Goal: Information Seeking & Learning: Learn about a topic

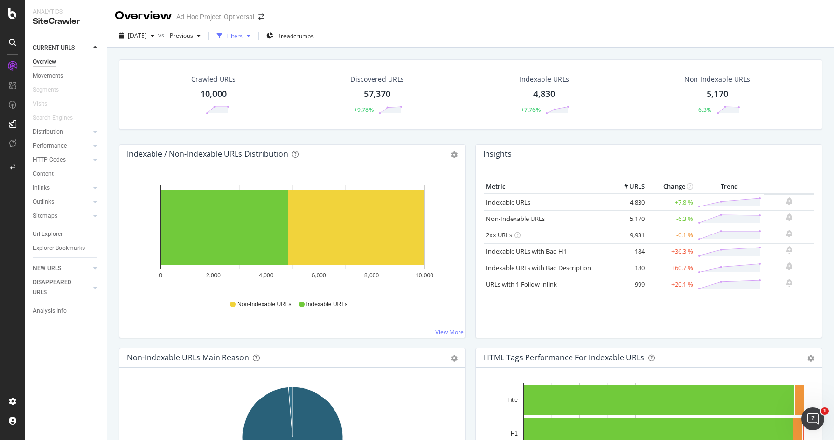
click at [243, 38] on div "Filters" at bounding box center [234, 36] width 16 height 8
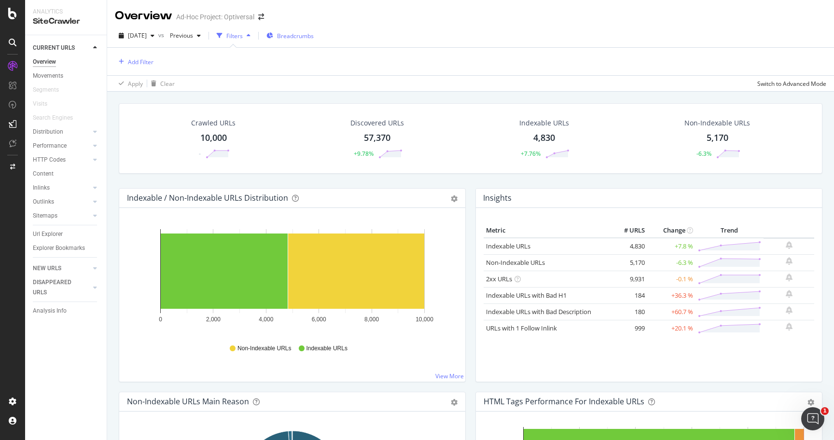
click at [298, 36] on span "Breadcrumbs" at bounding box center [295, 36] width 37 height 8
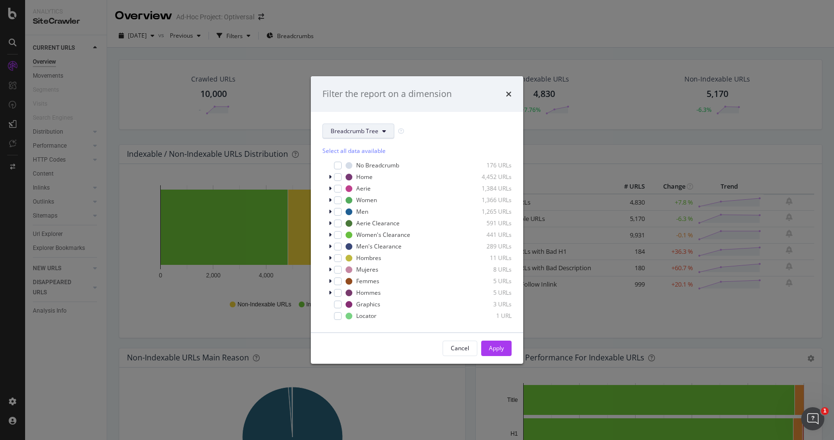
click at [362, 128] on span "Breadcrumb Tree" at bounding box center [354, 131] width 48 height 8
click at [425, 124] on div "Breadcrumb Tree" at bounding box center [416, 130] width 189 height 15
click at [511, 96] on div "Filter the report on a dimension" at bounding box center [417, 94] width 212 height 36
click at [506, 91] on icon "times" at bounding box center [509, 94] width 6 height 8
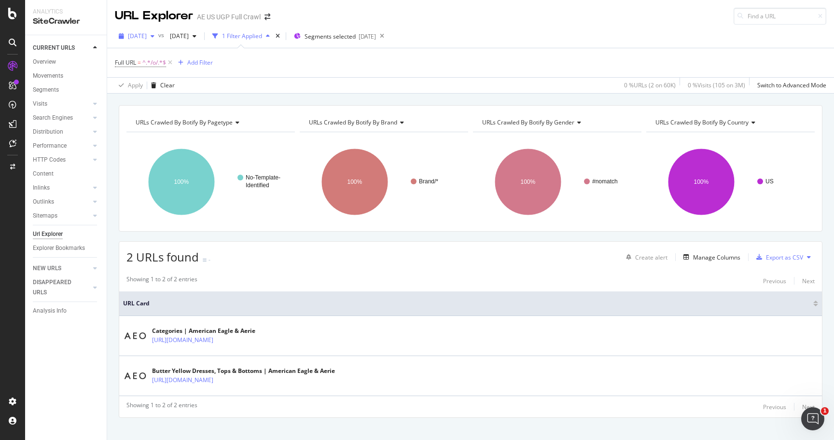
click at [158, 38] on div "button" at bounding box center [153, 36] width 12 height 6
click at [308, 83] on div "Apply Clear 0 % URLs ( 2 on 60K ) 0 % Visits ( 105 on 3M ) Switch to Advanced M…" at bounding box center [470, 85] width 726 height 16
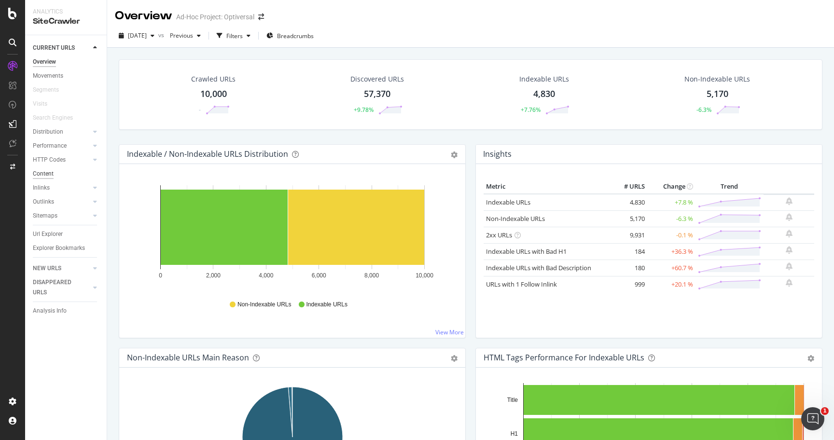
click at [40, 175] on div "Content" at bounding box center [43, 174] width 21 height 10
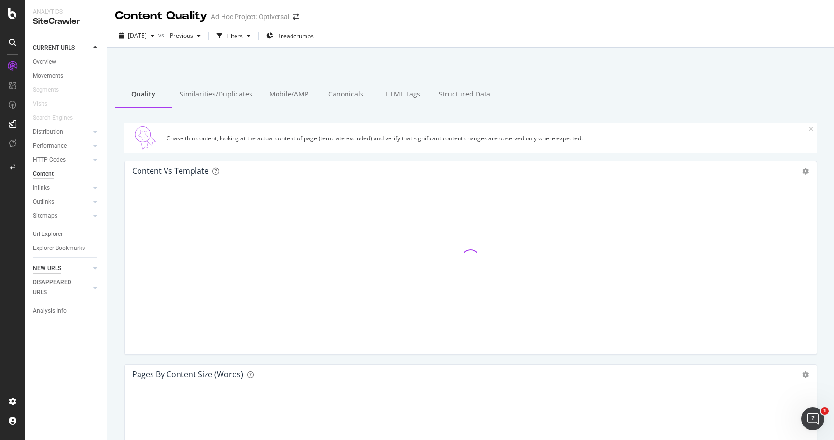
click at [50, 265] on div "NEW URLS" at bounding box center [47, 268] width 28 height 10
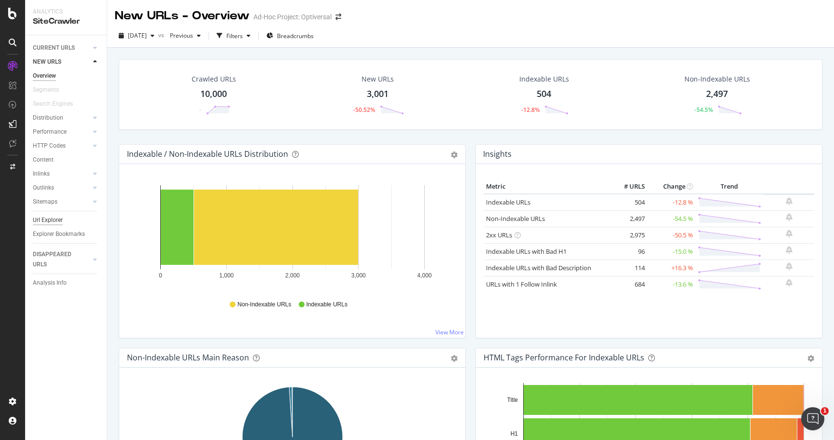
click at [49, 218] on div "Url Explorer" at bounding box center [48, 220] width 30 height 10
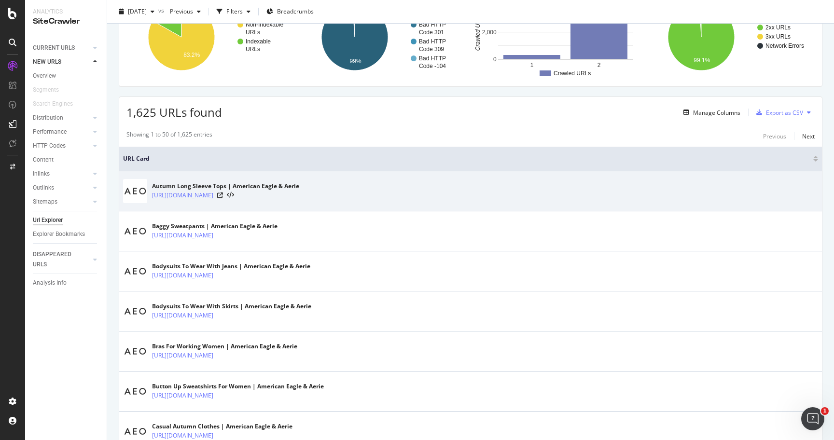
scroll to position [113, 0]
